Goal: Contribute content: Contribute content

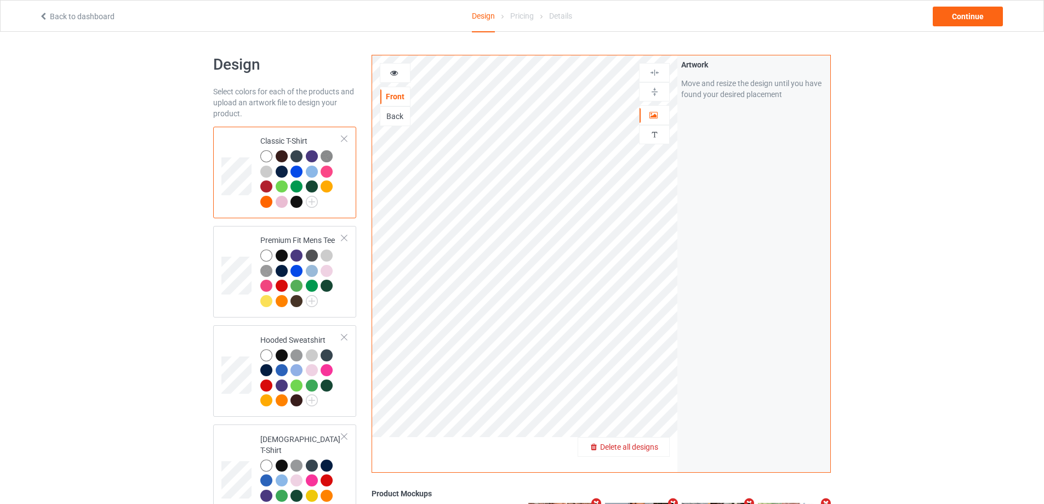
click at [655, 441] on div "Delete all designs" at bounding box center [624, 447] width 92 height 20
click at [656, 450] on span "Delete all designs" at bounding box center [629, 446] width 58 height 9
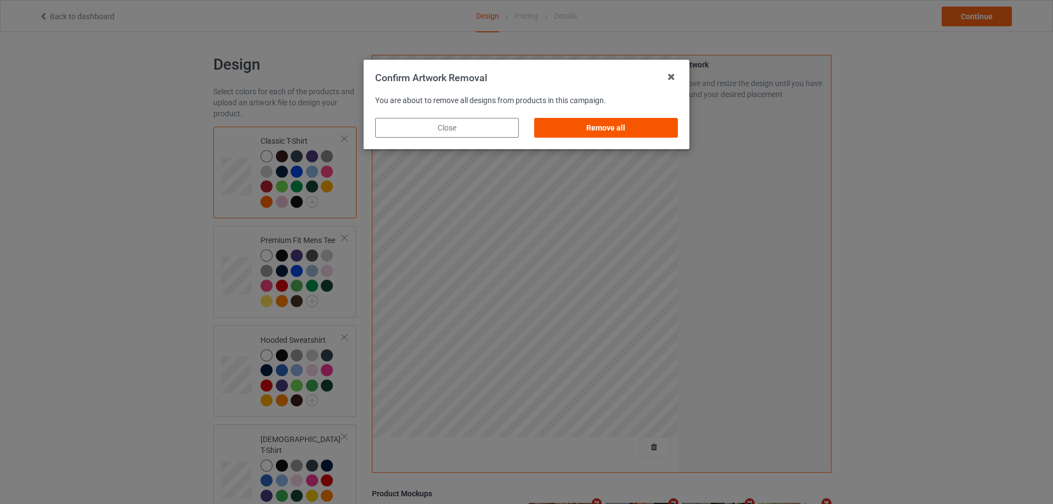
click at [655, 126] on div "Remove all" at bounding box center [606, 128] width 144 height 20
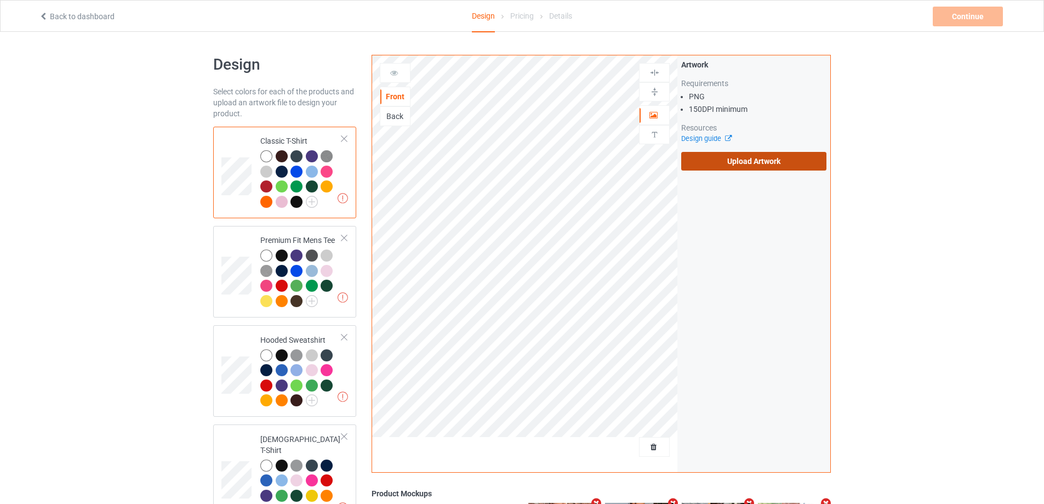
click at [742, 161] on label "Upload Artwork" at bounding box center [753, 161] width 145 height 19
click at [0, 0] on input "Upload Artwork" at bounding box center [0, 0] width 0 height 0
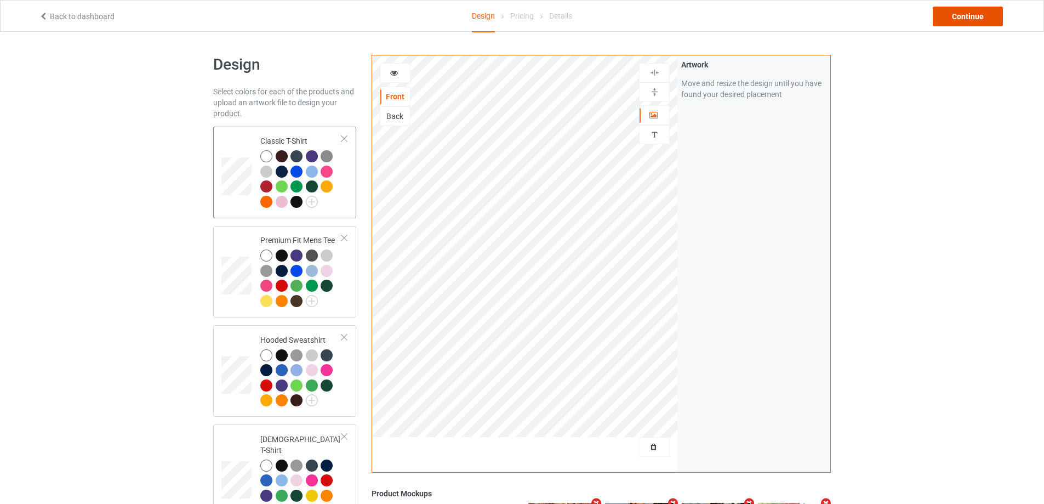
click at [959, 13] on div "Continue" at bounding box center [968, 17] width 70 height 20
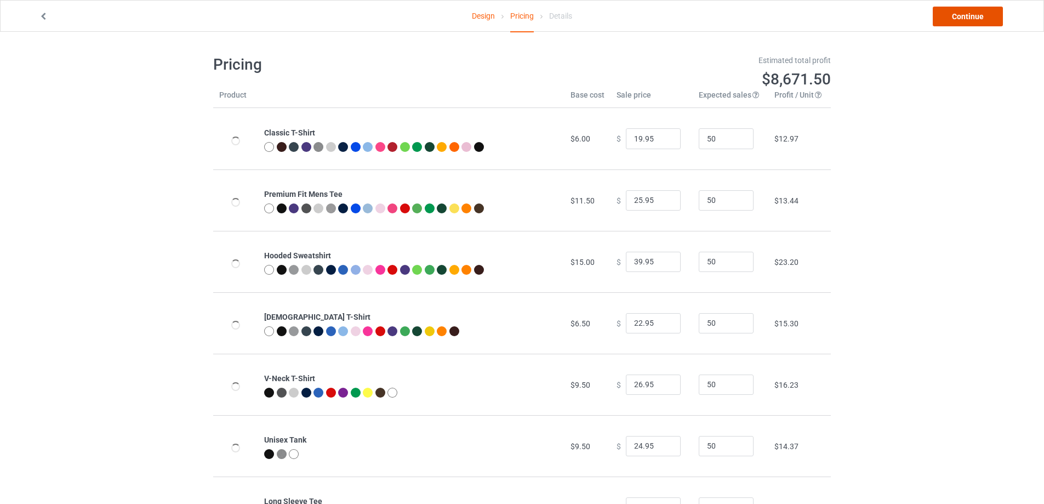
click at [959, 13] on link "Continue" at bounding box center [968, 17] width 70 height 20
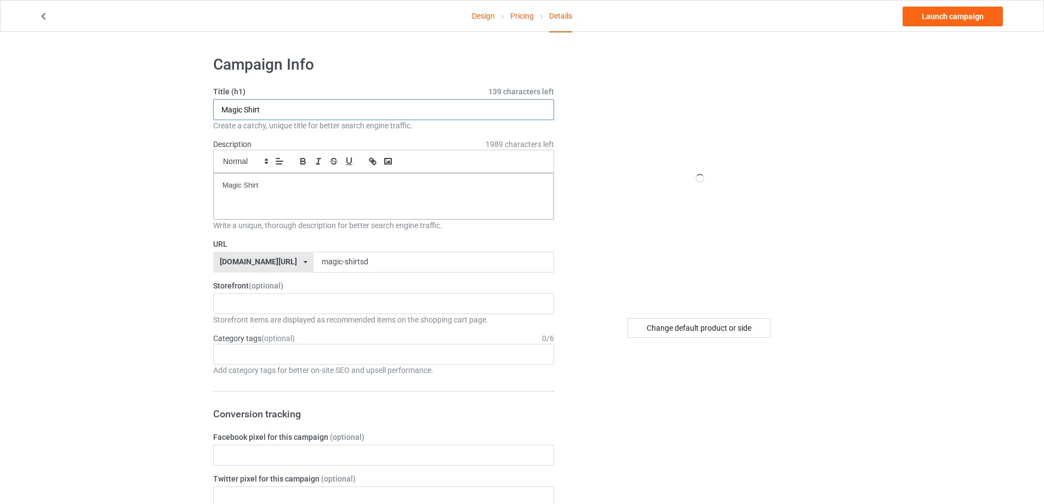
paste input "in n out [US_STATE] 2025 s"
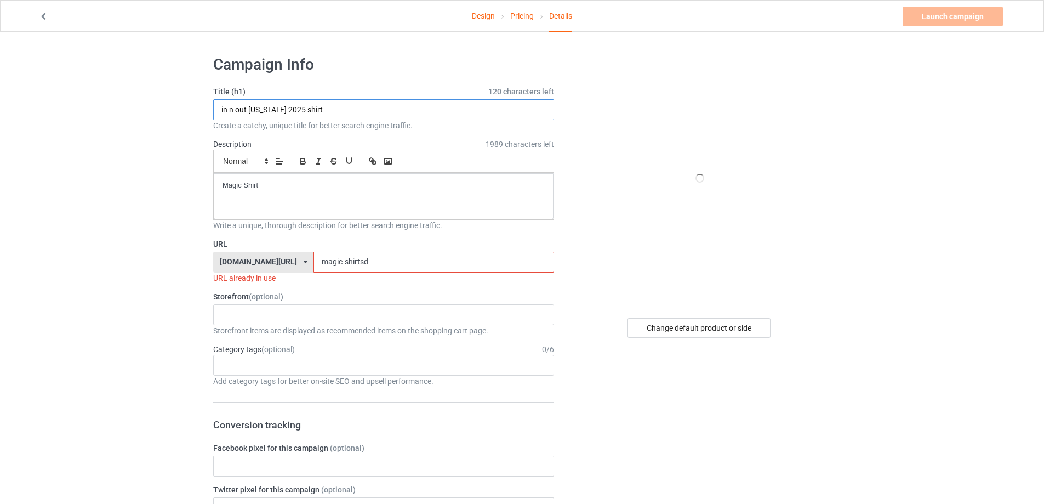
type input "in n out [US_STATE] 2025 shirt"
drag, startPoint x: 310, startPoint y: 197, endPoint x: 72, endPoint y: 165, distance: 240.0
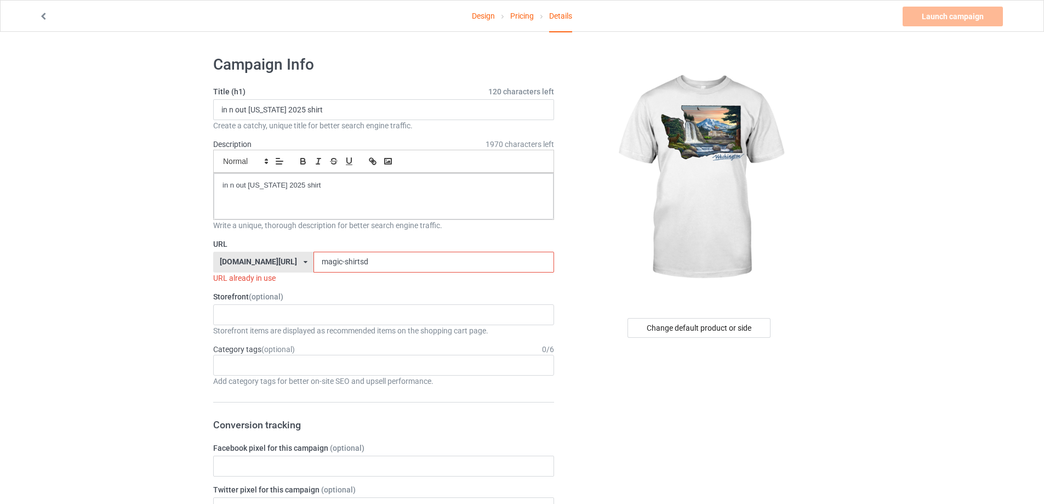
drag, startPoint x: 361, startPoint y: 263, endPoint x: 158, endPoint y: 261, distance: 202.8
paste input "in n out [US_STATE] 2025 shirt"
paste input "-n-out-[US_STATE]-2025-"
drag, startPoint x: 397, startPoint y: 265, endPoint x: 226, endPoint y: 234, distance: 174.3
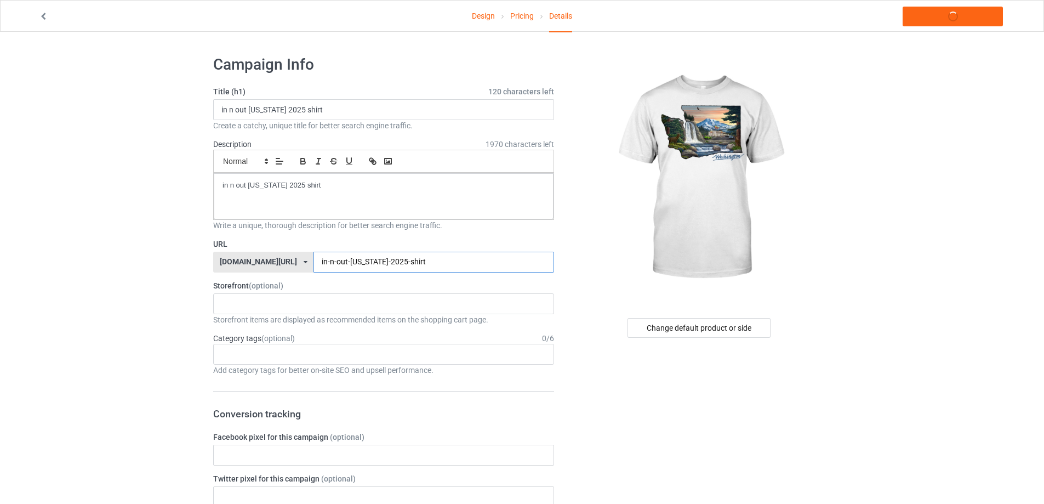
type input "in-n-out-[US_STATE]-2025-shirt"
drag, startPoint x: 296, startPoint y: 179, endPoint x: 103, endPoint y: 151, distance: 195.5
copy p "in n out [US_STATE] 2025 shirt"
click at [953, 18] on link "Launch campaign" at bounding box center [953, 17] width 100 height 20
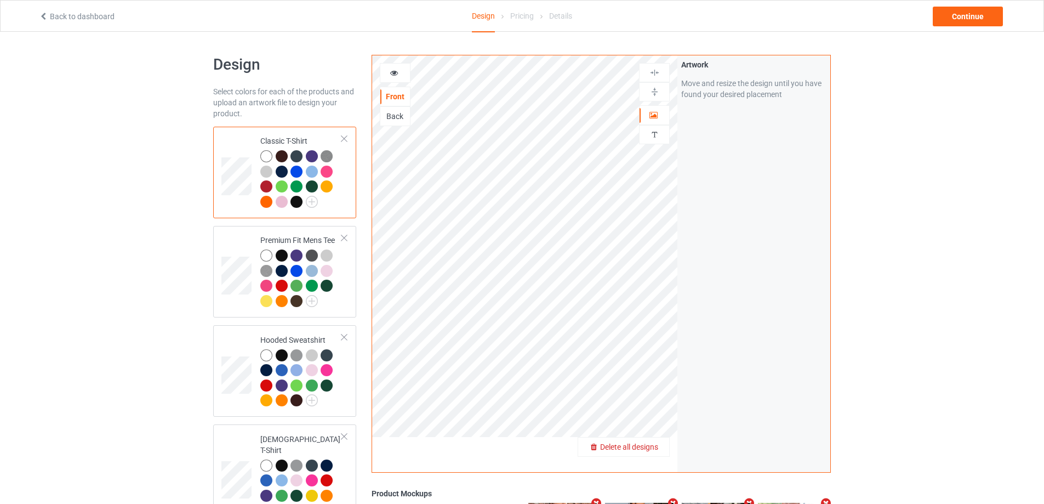
click at [650, 449] on span "Delete all designs" at bounding box center [629, 446] width 58 height 9
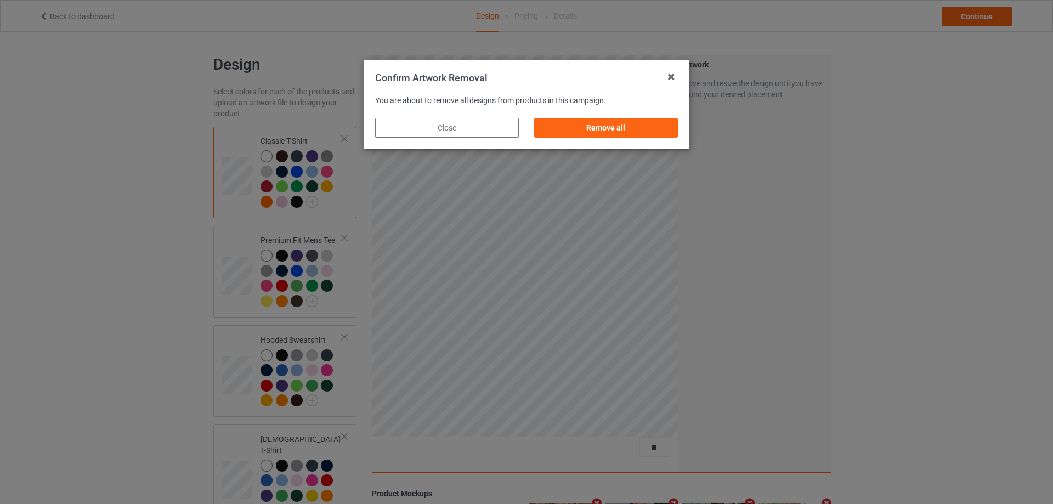
click at [640, 118] on div "Remove all" at bounding box center [606, 128] width 144 height 20
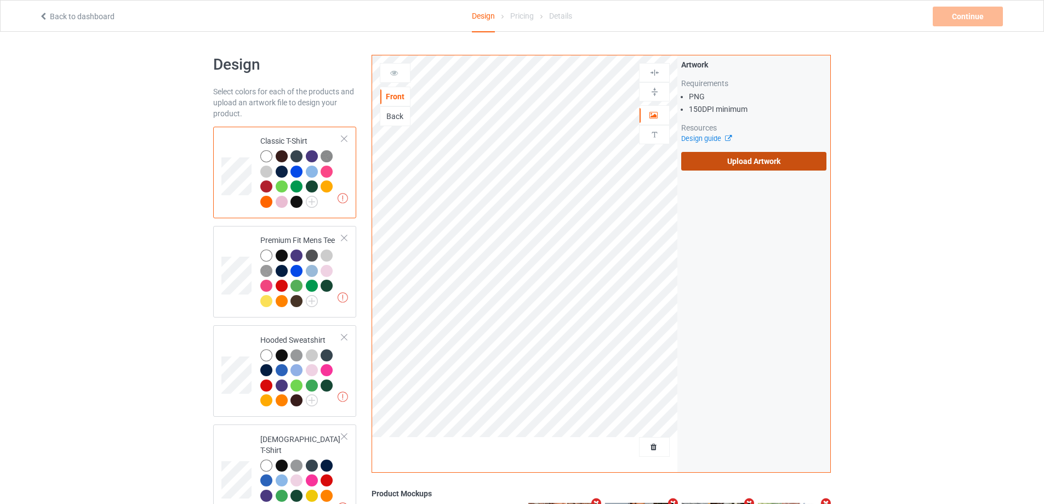
click at [758, 161] on label "Upload Artwork" at bounding box center [753, 161] width 145 height 19
click at [0, 0] on input "Upload Artwork" at bounding box center [0, 0] width 0 height 0
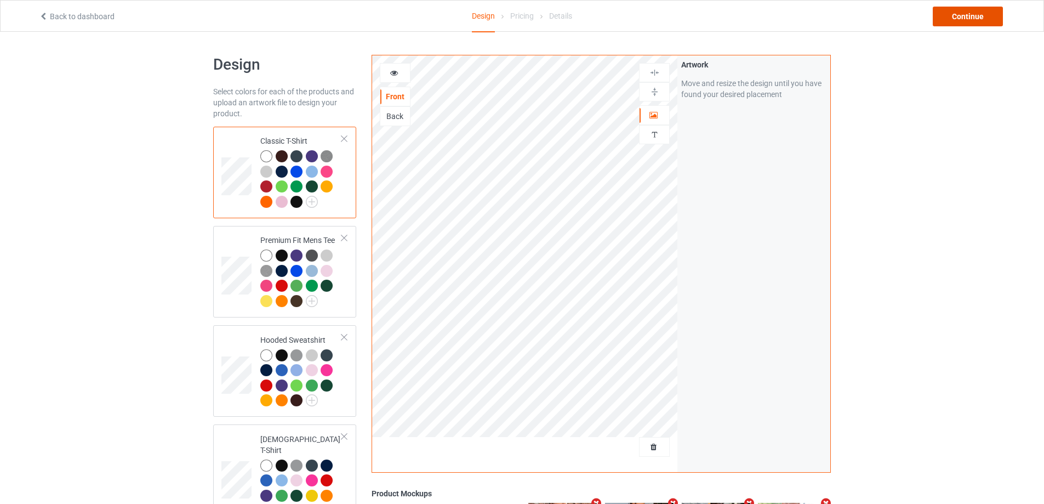
click at [958, 18] on div "Continue" at bounding box center [968, 17] width 70 height 20
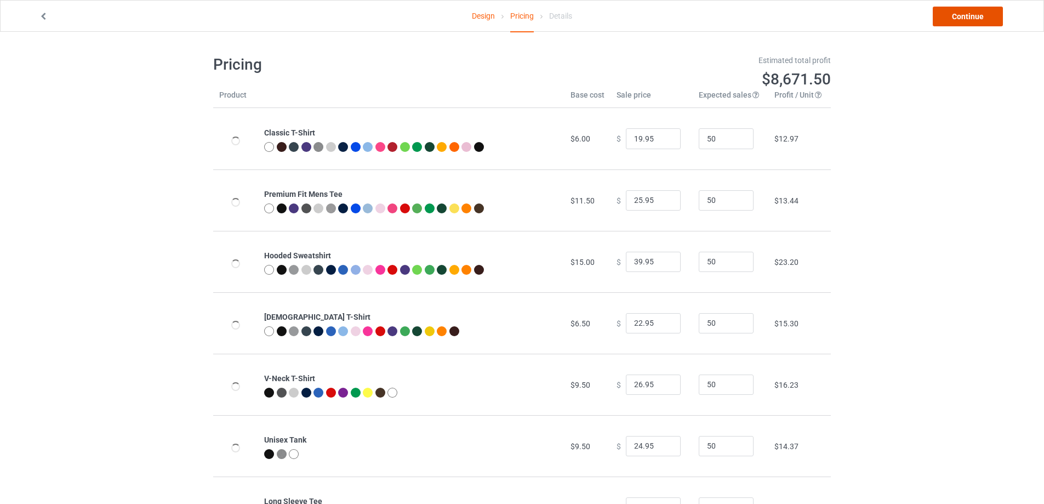
click at [957, 17] on link "Continue" at bounding box center [968, 17] width 70 height 20
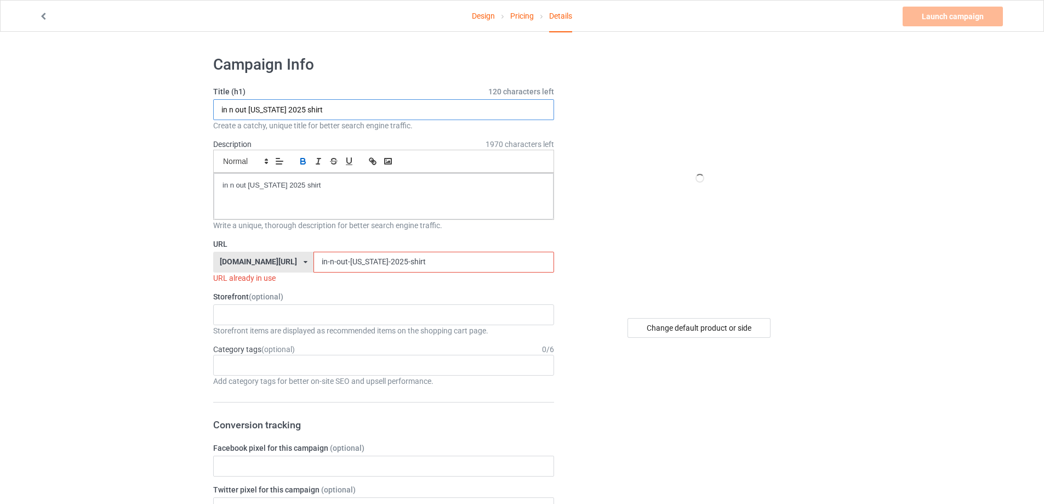
paste input "Grey Belly cousins beach"
type input "Grey Belly cousins beach shirt"
paste div
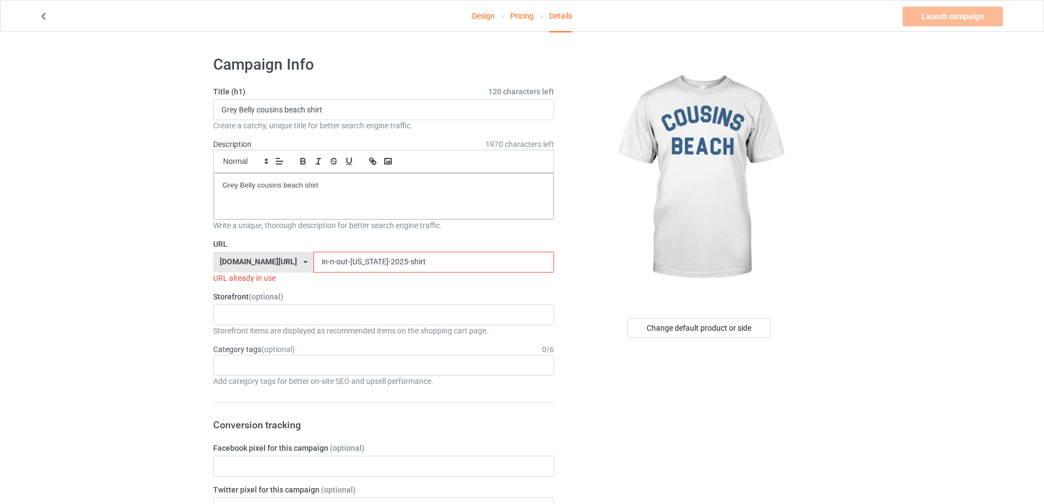
paste input "grey-belly-cousins-beach"
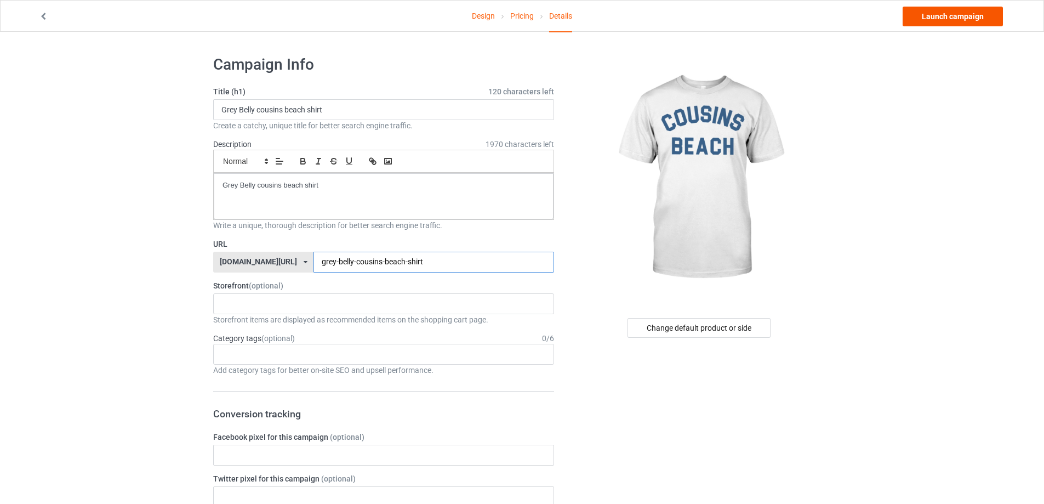
type input "grey-belly-cousins-beach-shirt"
click at [966, 18] on link "Launch campaign" at bounding box center [953, 17] width 100 height 20
